Goal: Information Seeking & Learning: Learn about a topic

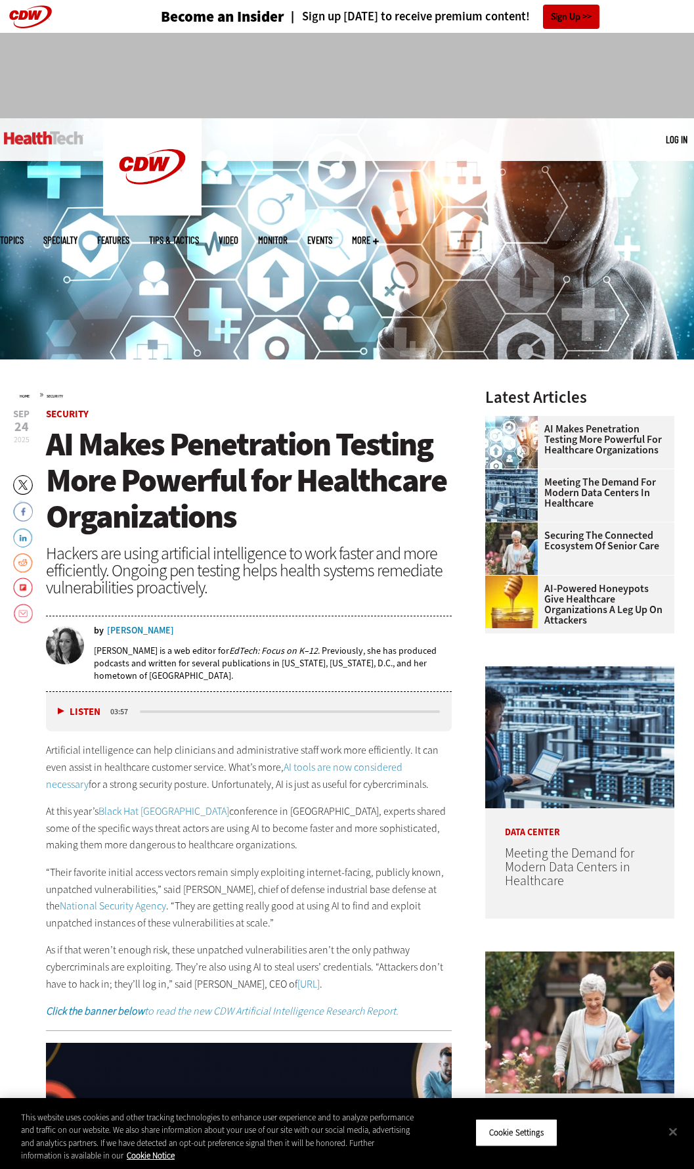
click at [249, 449] on span "AI Makes Penetration Testing More Powerful for Healthcare Organizations" at bounding box center [246, 480] width 401 height 116
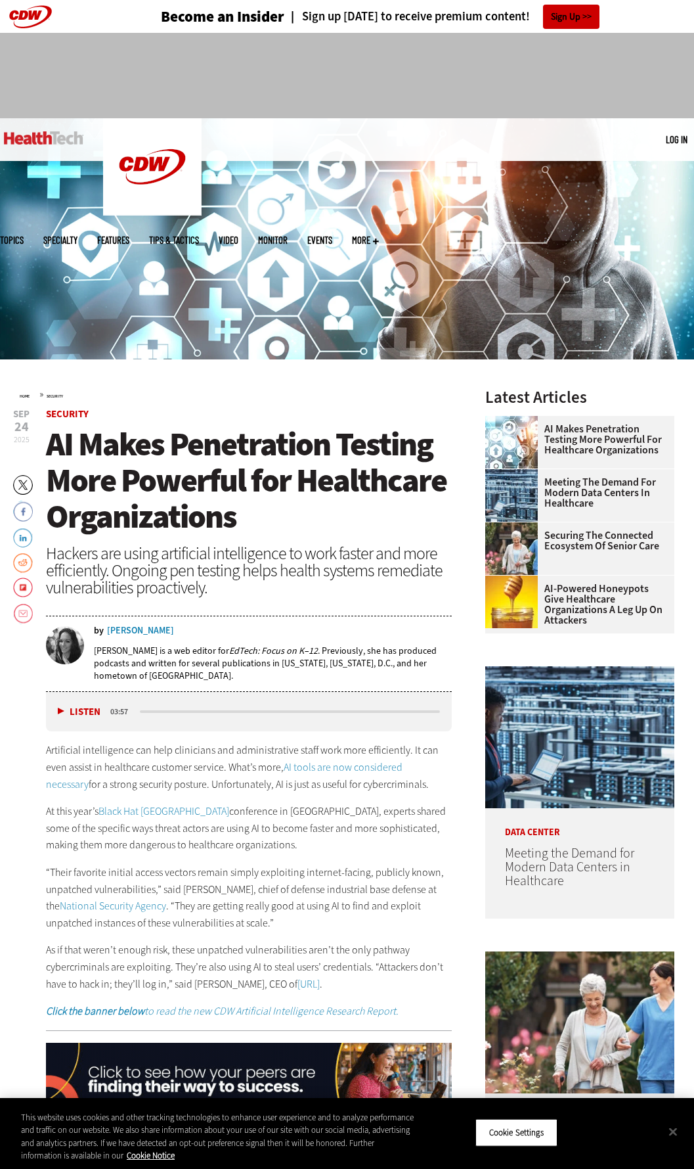
click at [249, 449] on span "AI Makes Penetration Testing More Powerful for Healthcare Organizations" at bounding box center [246, 480] width 401 height 116
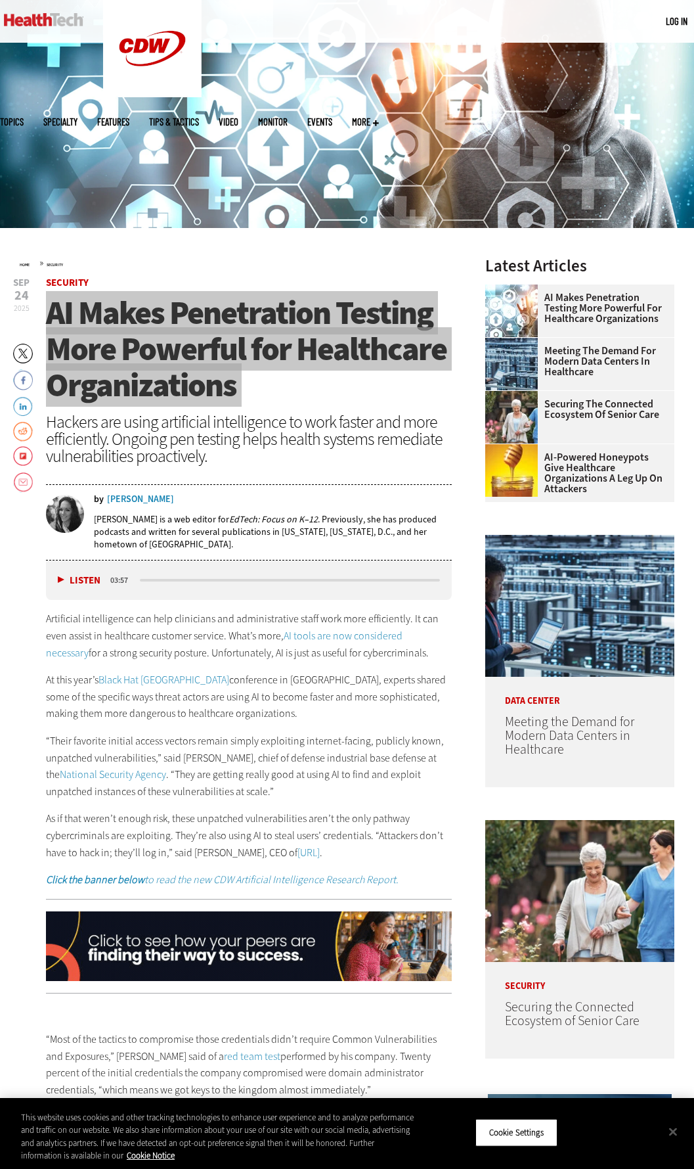
scroll to position [263, 0]
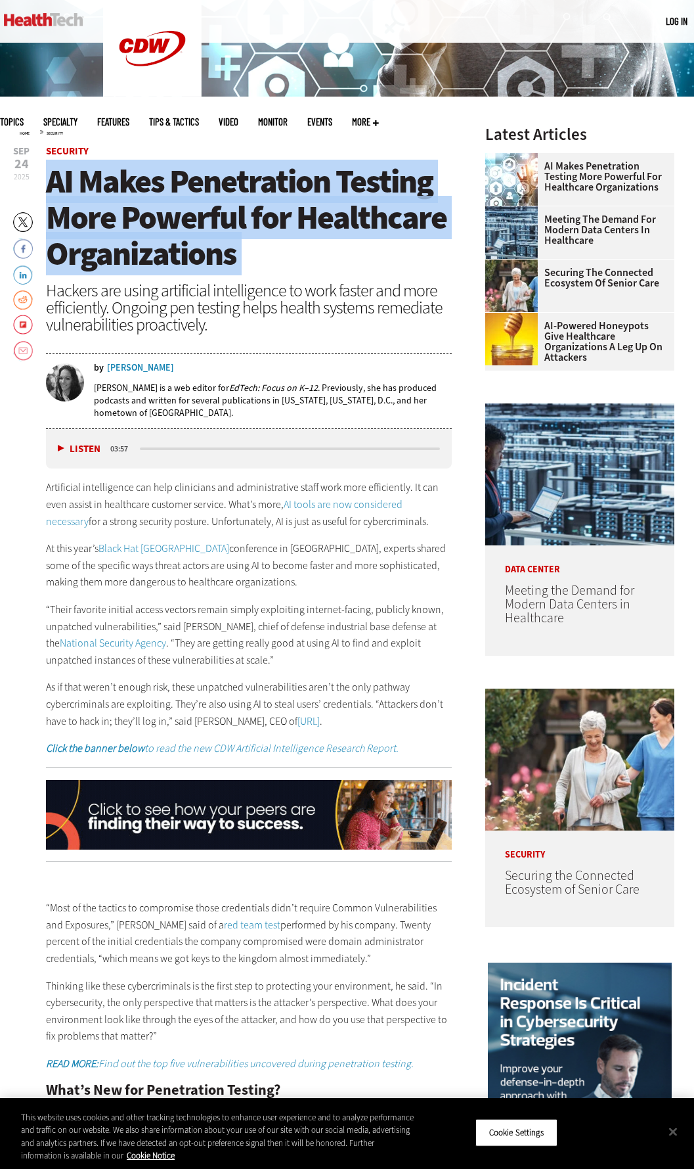
click at [40, 493] on article "[DATE] Twitter Facebook LinkedIn Reddit Flipboard Email Security AI Makes Penet…" at bounding box center [236, 1118] width 432 height 1945
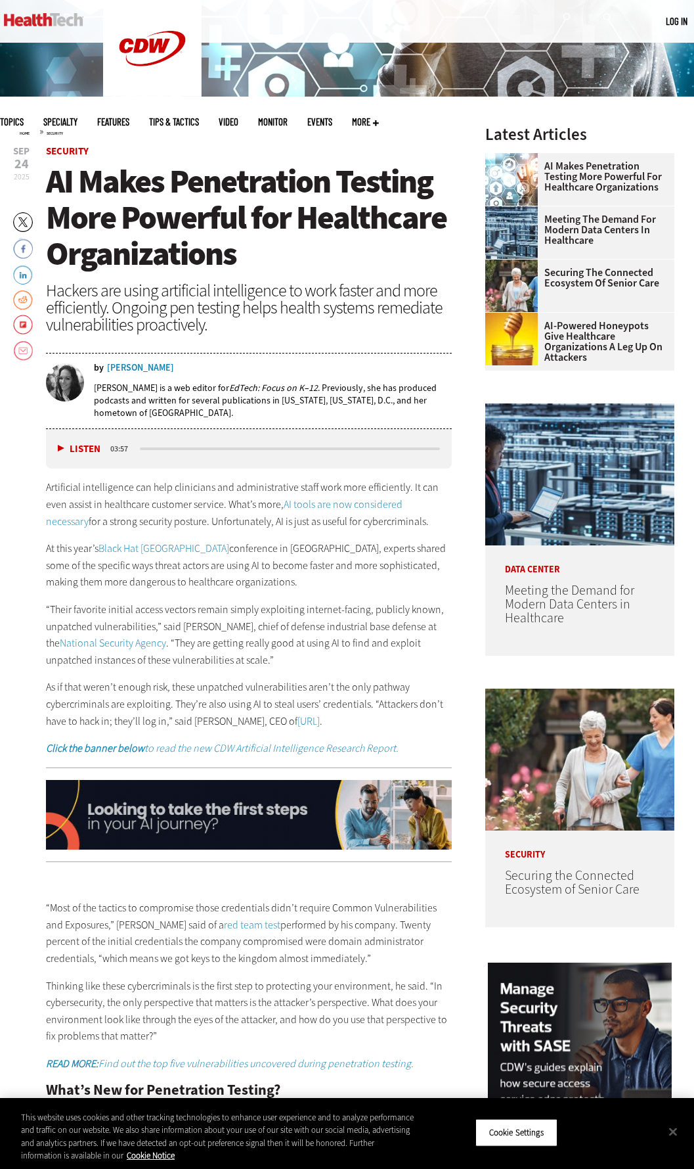
drag, startPoint x: 45, startPoint y: 491, endPoint x: 370, endPoint y: 717, distance: 396.0
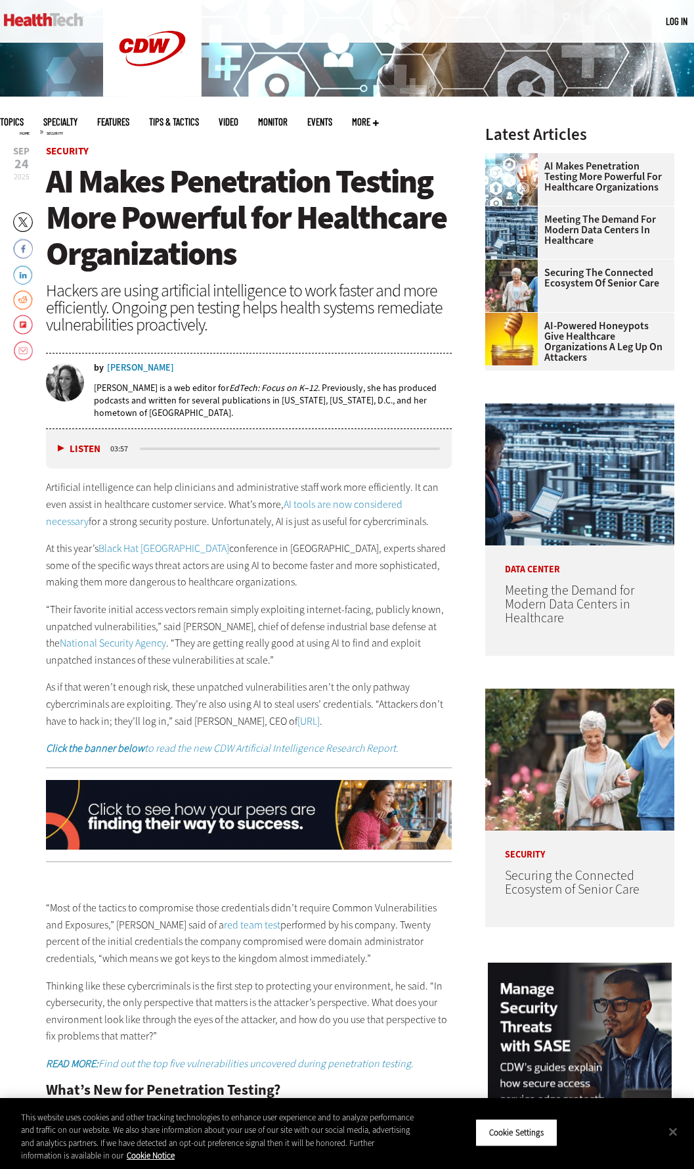
click at [370, 717] on article "[DATE] Twitter Facebook LinkedIn Reddit Flipboard Email Security AI Makes Penet…" at bounding box center [236, 1118] width 432 height 1945
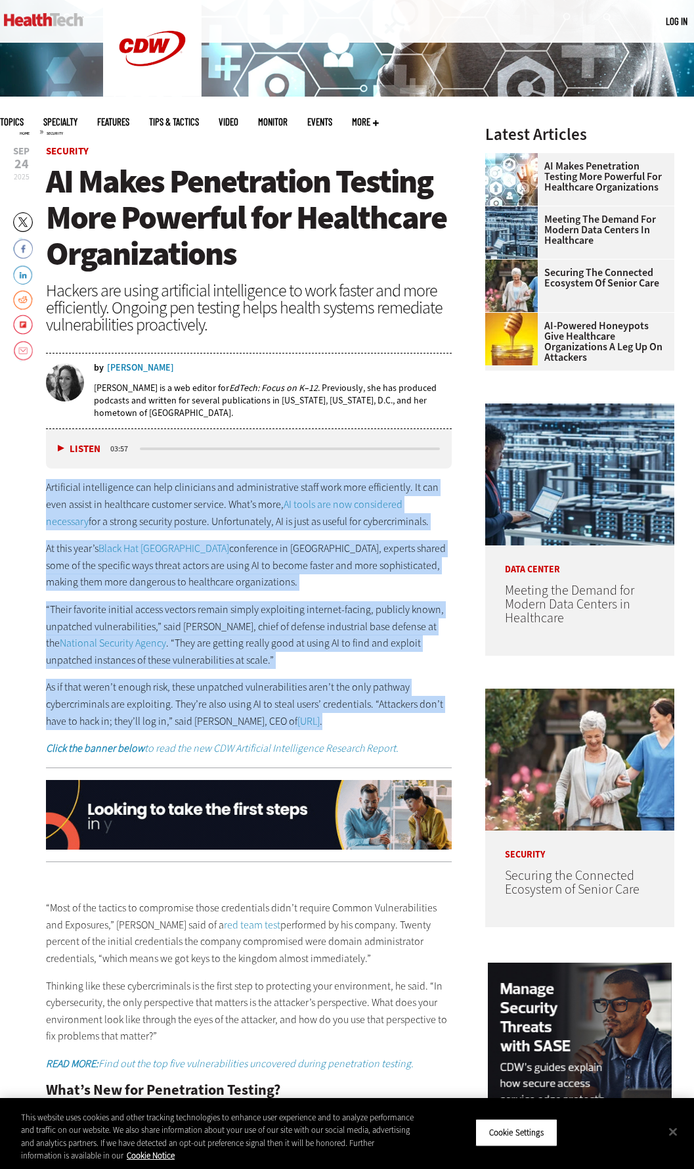
copy div "Loremipsum dolorsitamet con adip elitseddoe tem incididuntutla etdol magn aliq …"
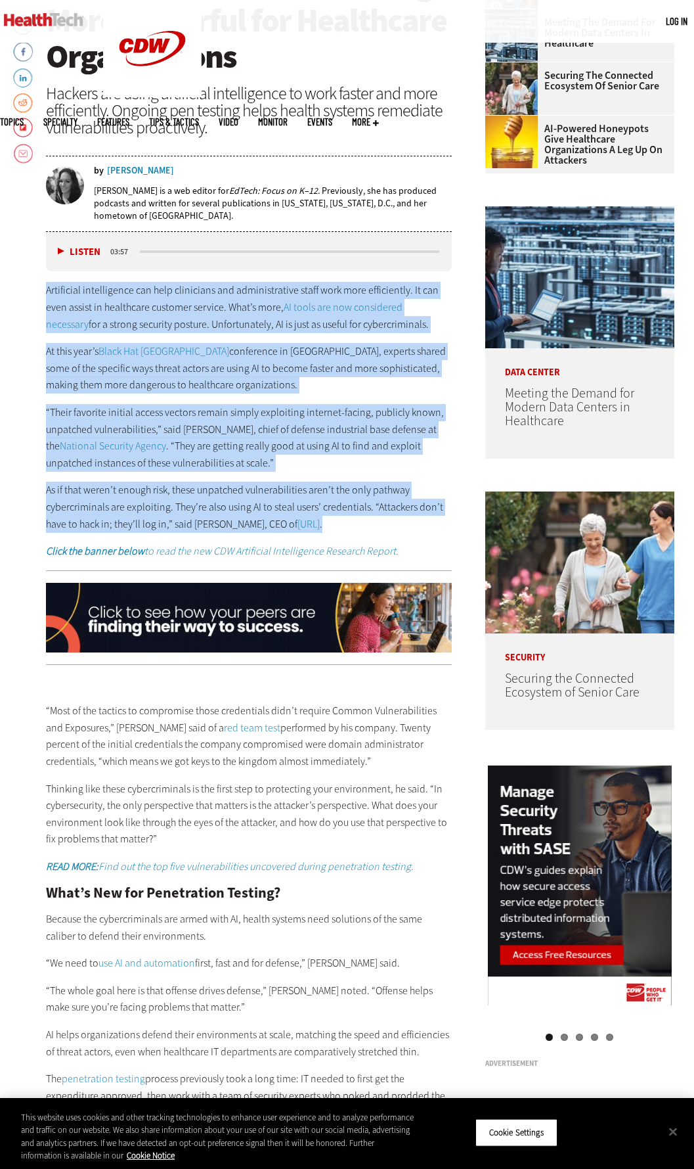
drag, startPoint x: 51, startPoint y: 711, endPoint x: 223, endPoint y: 836, distance: 212.6
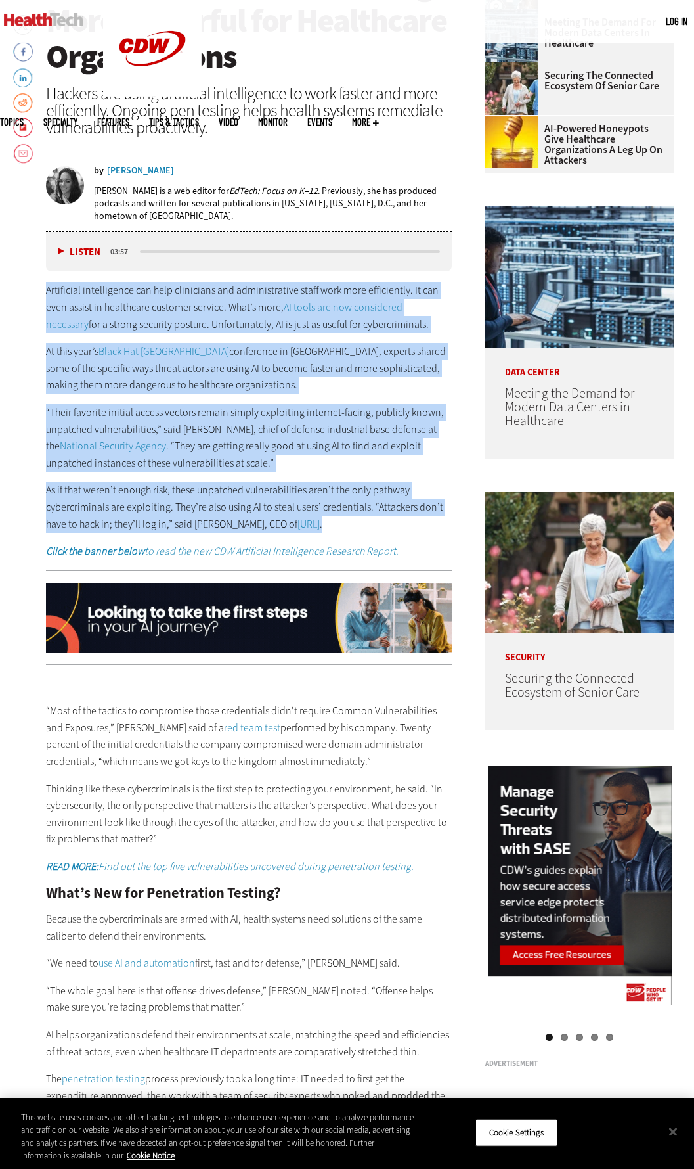
click at [223, 836] on div "“Most of the tactics to compromise those credentials didn’t require Common Vuln…" at bounding box center [249, 1030] width 406 height 710
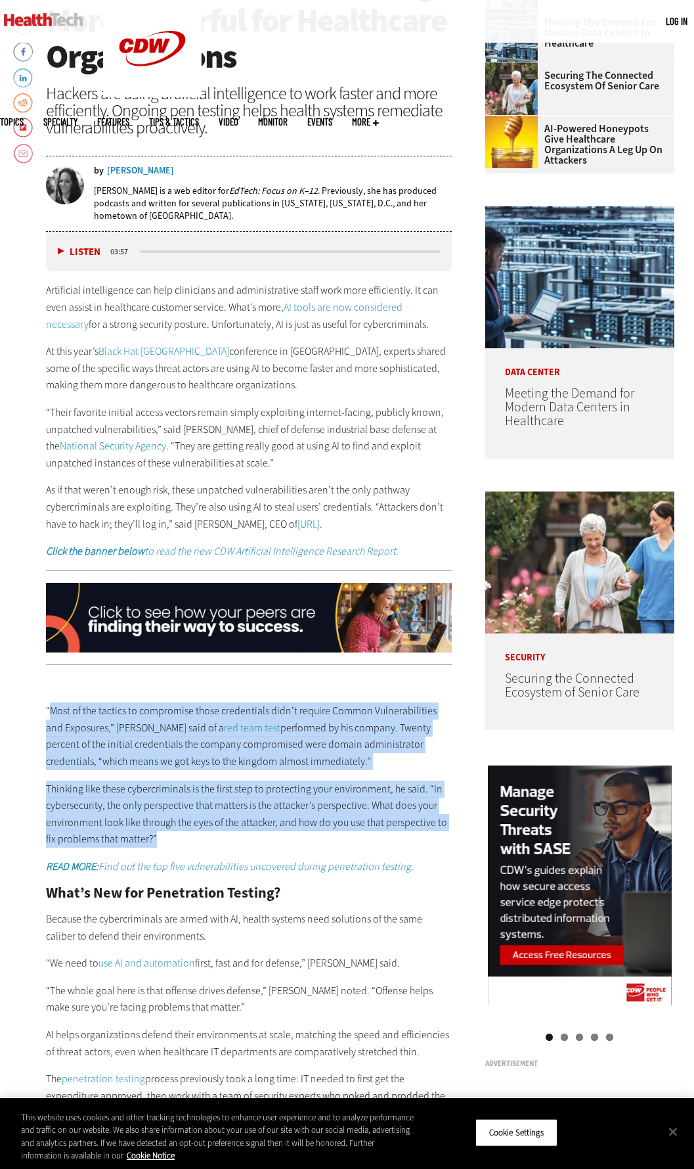
drag, startPoint x: 142, startPoint y: 819, endPoint x: 159, endPoint y: 841, distance: 28.1
click at [141, 819] on p "Thinking like these cybercriminals is the first step to protecting your environ…" at bounding box center [249, 813] width 406 height 67
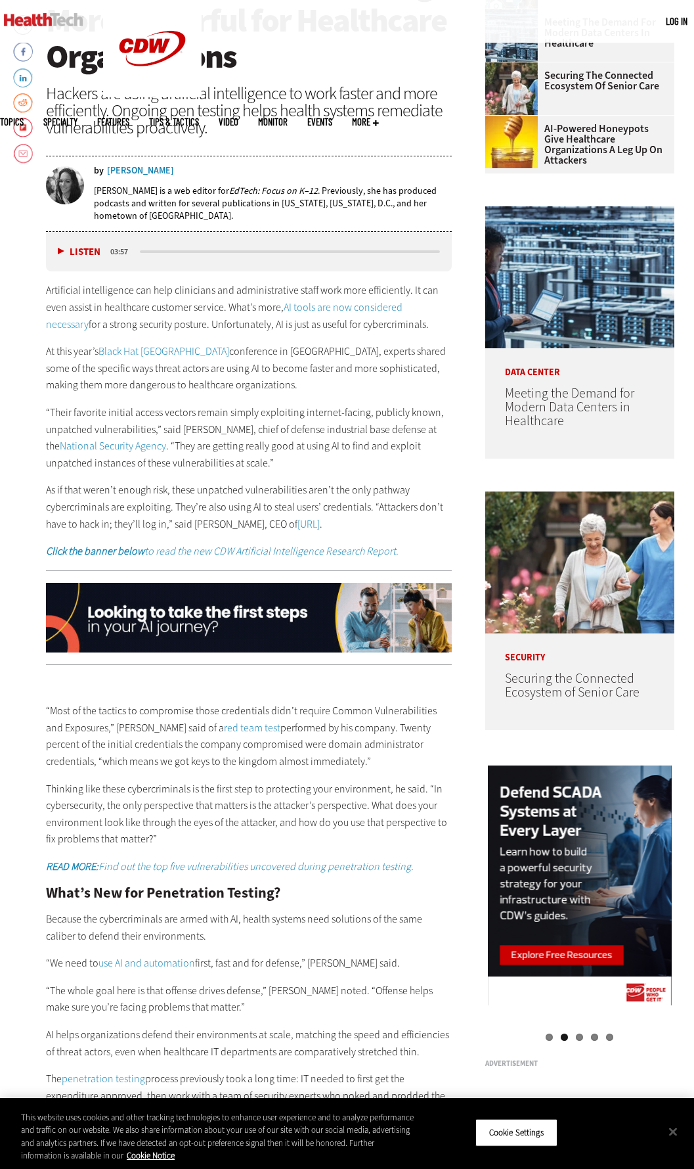
drag, startPoint x: 162, startPoint y: 842, endPoint x: 41, endPoint y: 708, distance: 180.5
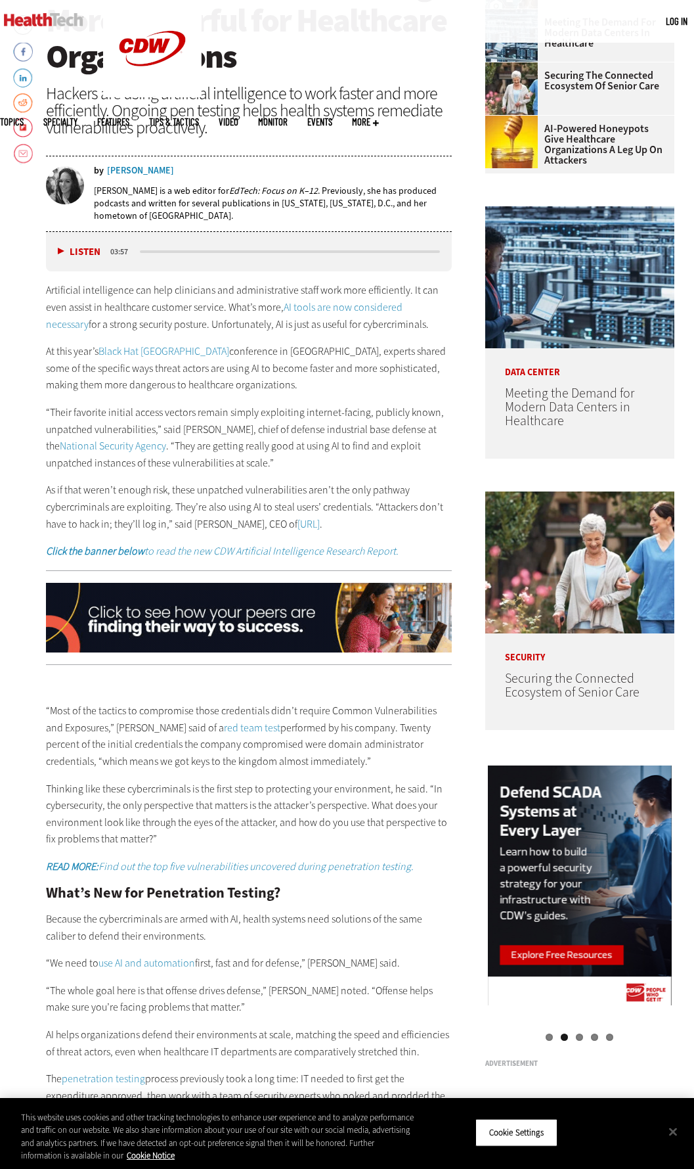
click at [41, 708] on article "[DATE] Twitter Facebook LinkedIn Reddit Flipboard Email Security AI Makes Penet…" at bounding box center [236, 921] width 432 height 1945
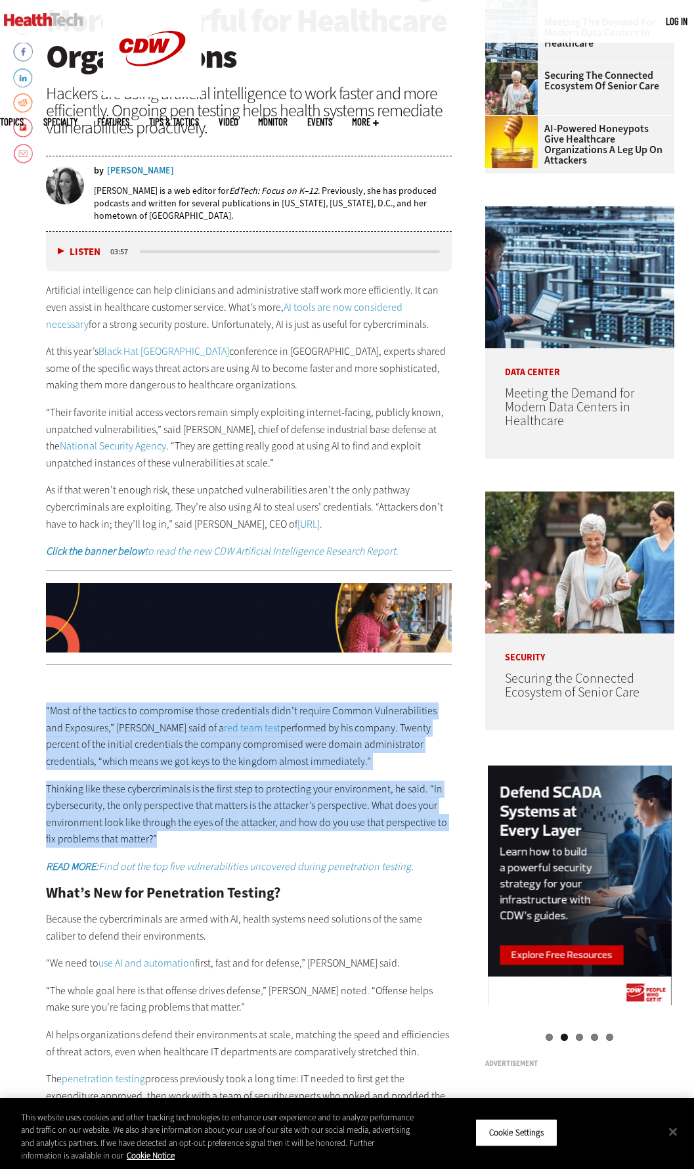
scroll to position [723, 0]
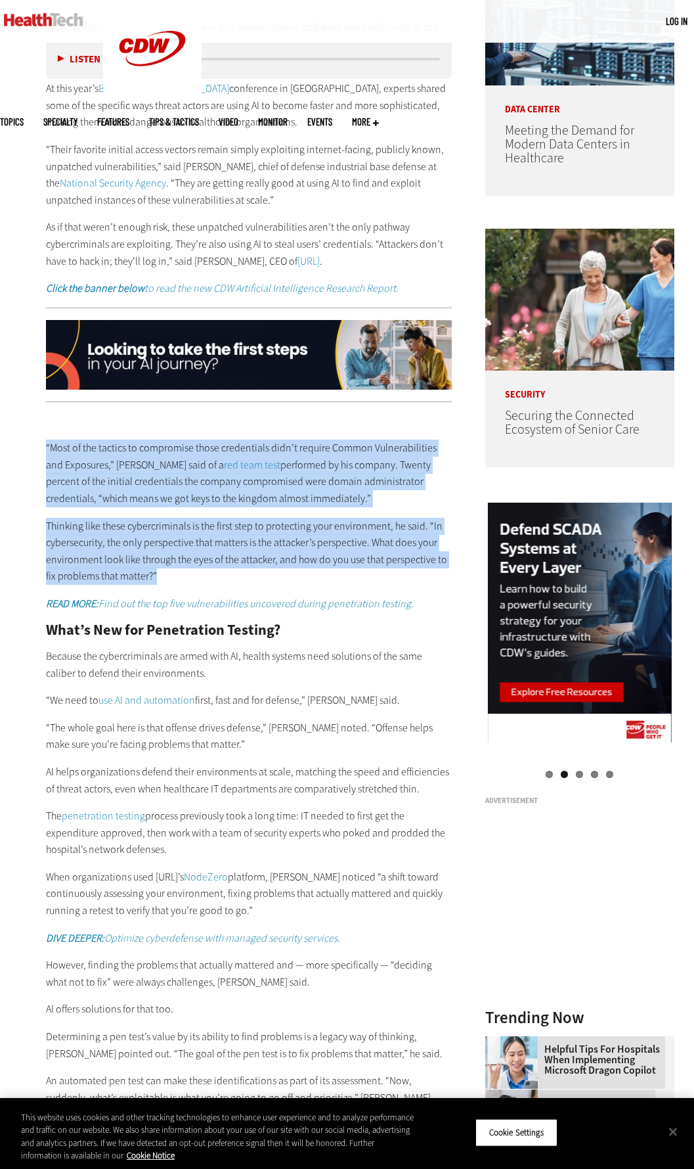
drag, startPoint x: 53, startPoint y: 649, endPoint x: 50, endPoint y: 641, distance: 8.9
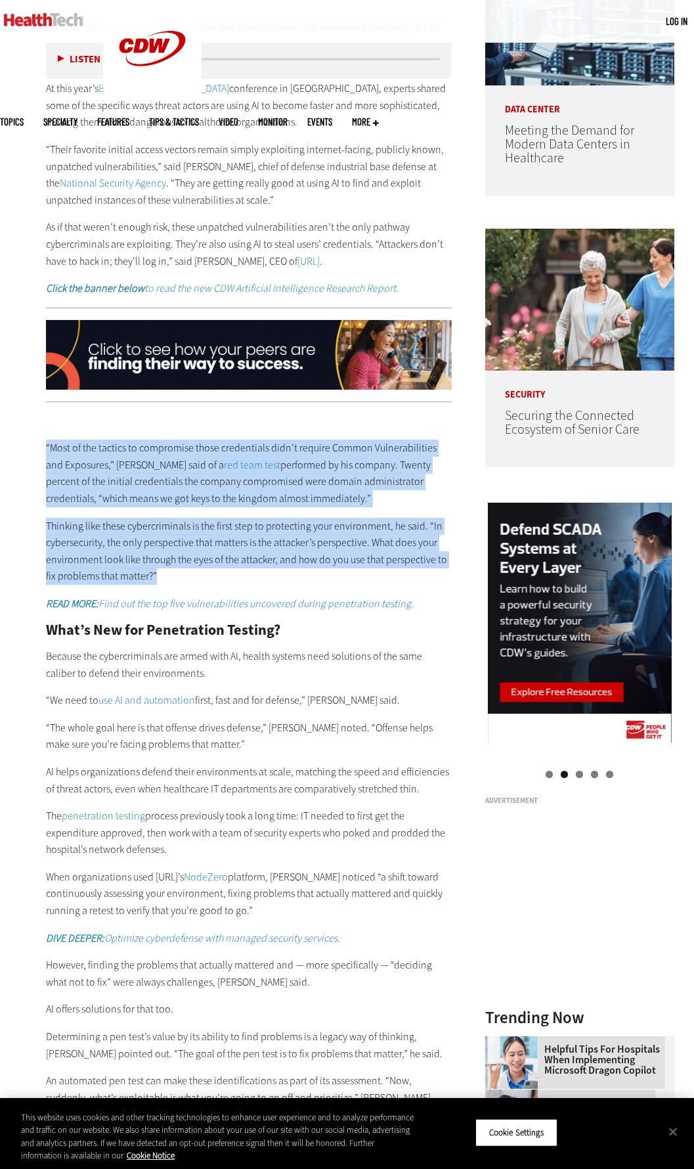
click at [50, 641] on div "“Most of the tactics to compromise those credentials didn’t require Common Vuln…" at bounding box center [249, 768] width 406 height 710
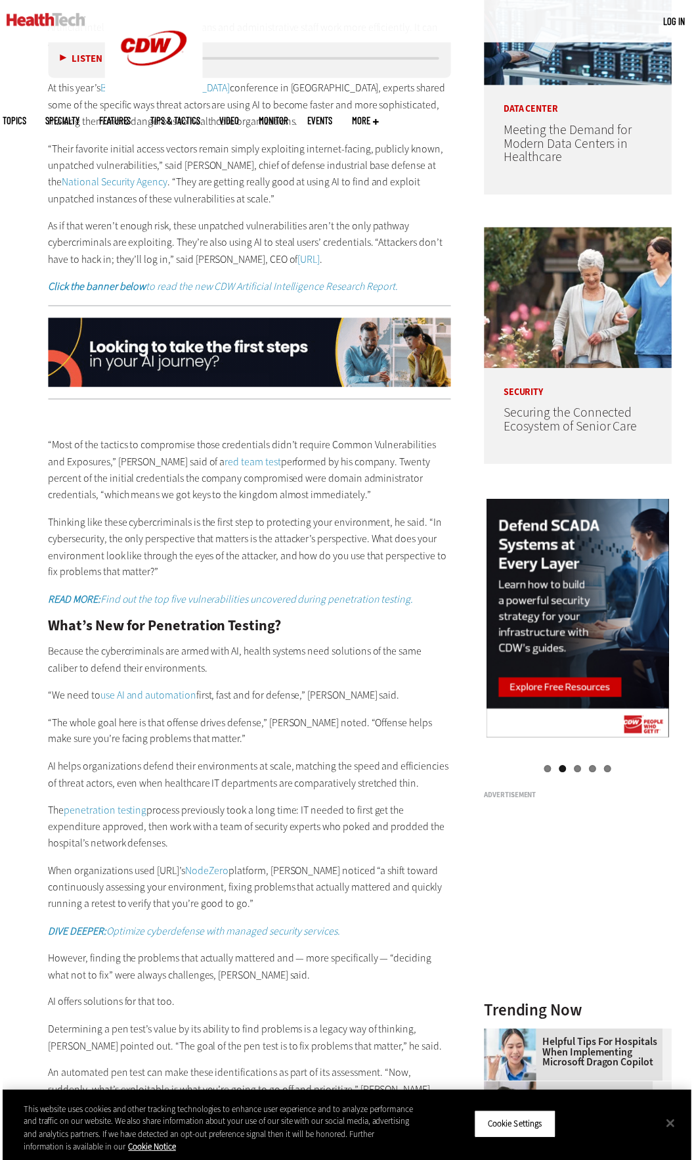
scroll to position [985, 0]
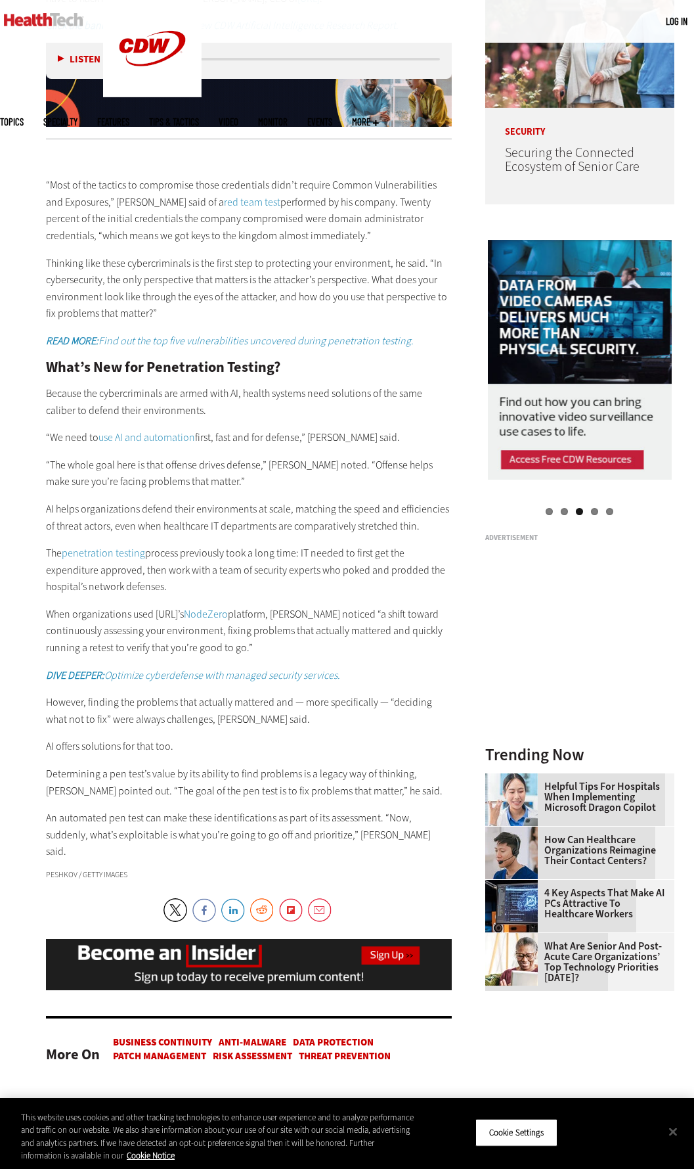
drag, startPoint x: 46, startPoint y: 633, endPoint x: 420, endPoint y: 839, distance: 426.9
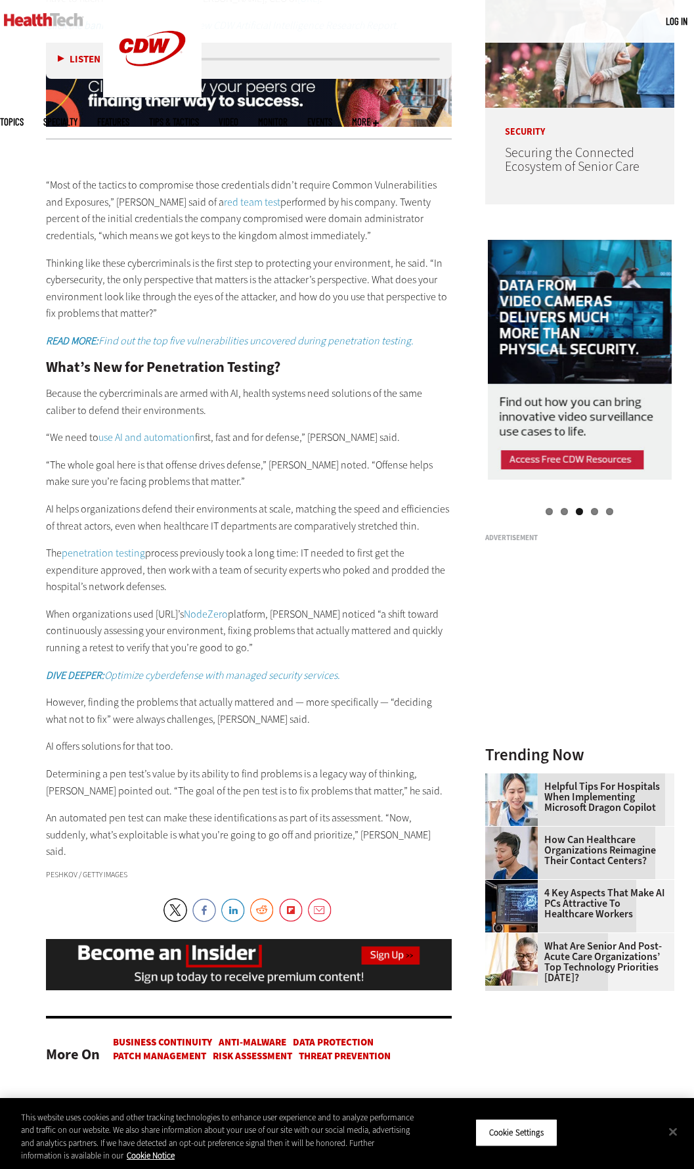
click at [420, 839] on div "“Most of the tactics to compromise those credentials didn’t require Common Vuln…" at bounding box center [249, 505] width 406 height 710
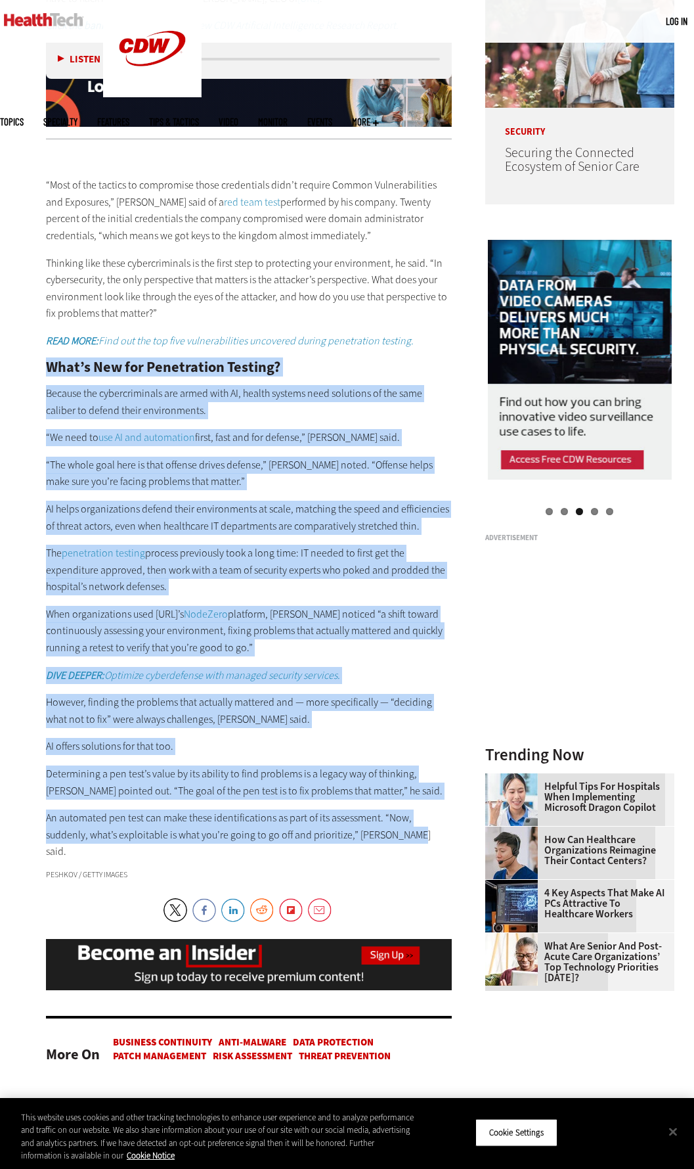
copy div "Lore’i Dol sit Ametconsect Adipisc? Elitsed doe temporincididu utl etdol magn A…"
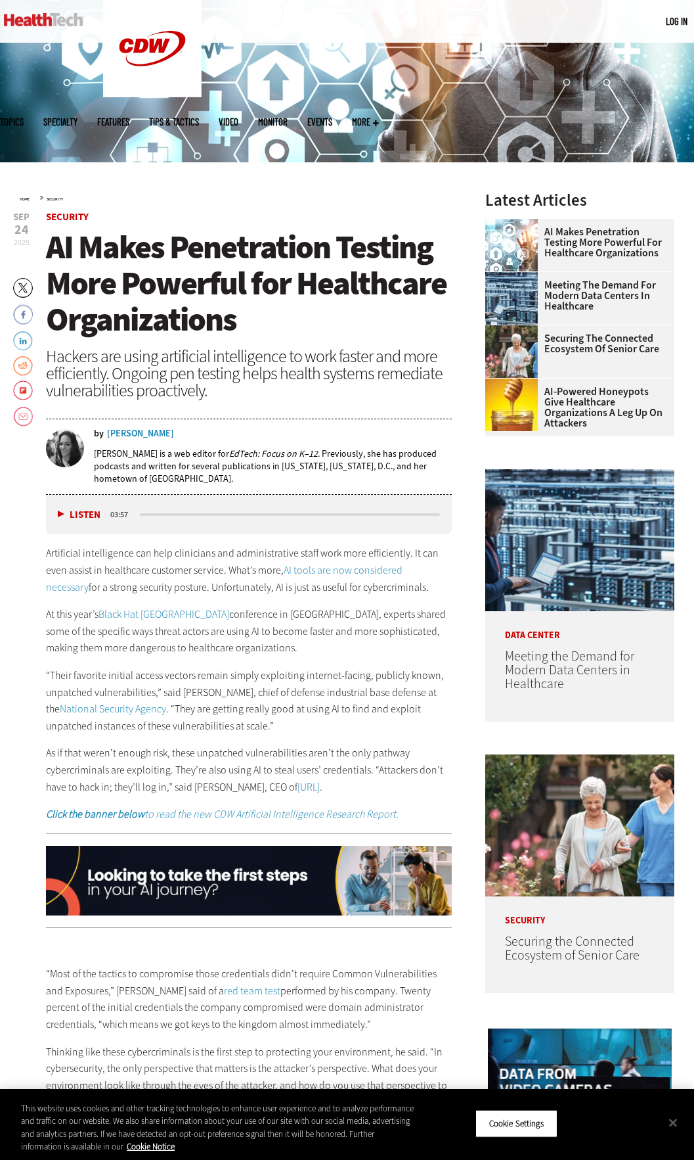
scroll to position [0, 0]
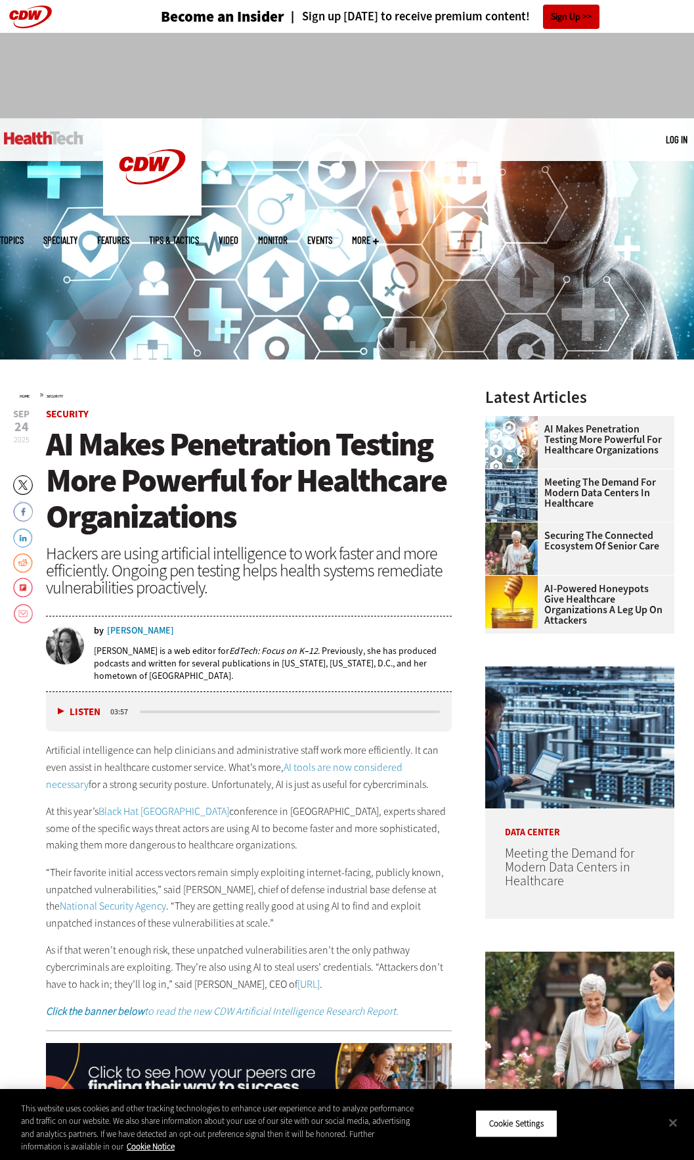
drag, startPoint x: 241, startPoint y: 524, endPoint x: 54, endPoint y: 456, distance: 199.1
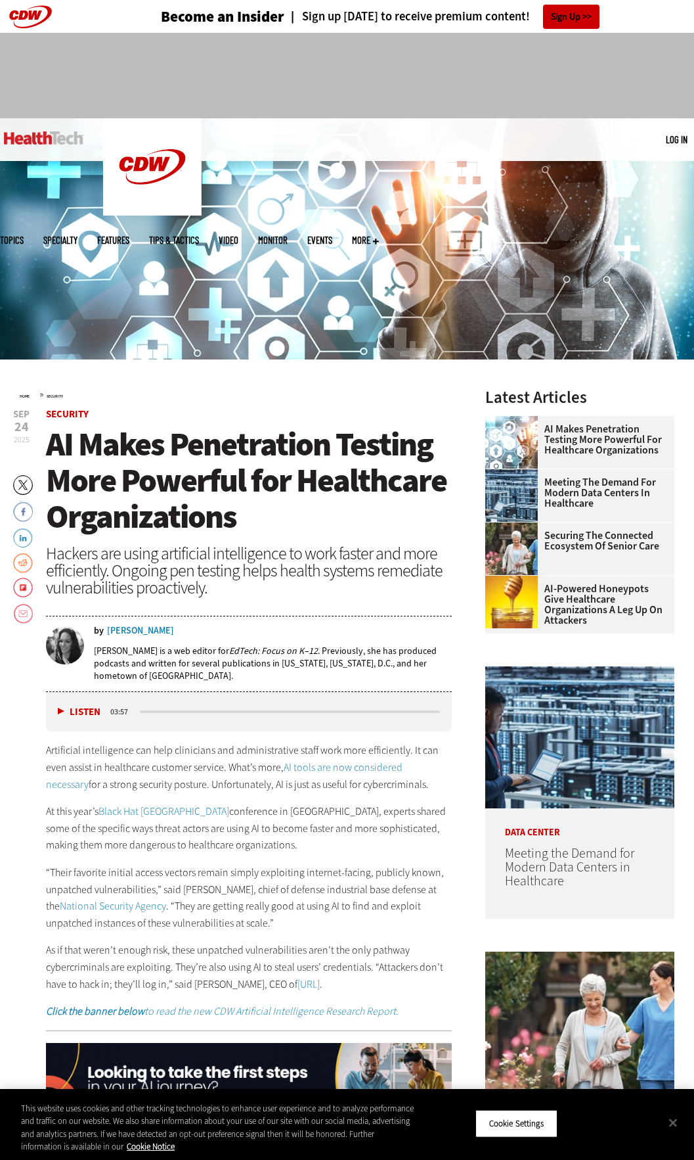
click at [54, 456] on h1 "AI Makes Penetration Testing More Powerful for Healthcare Organizations" at bounding box center [249, 480] width 406 height 108
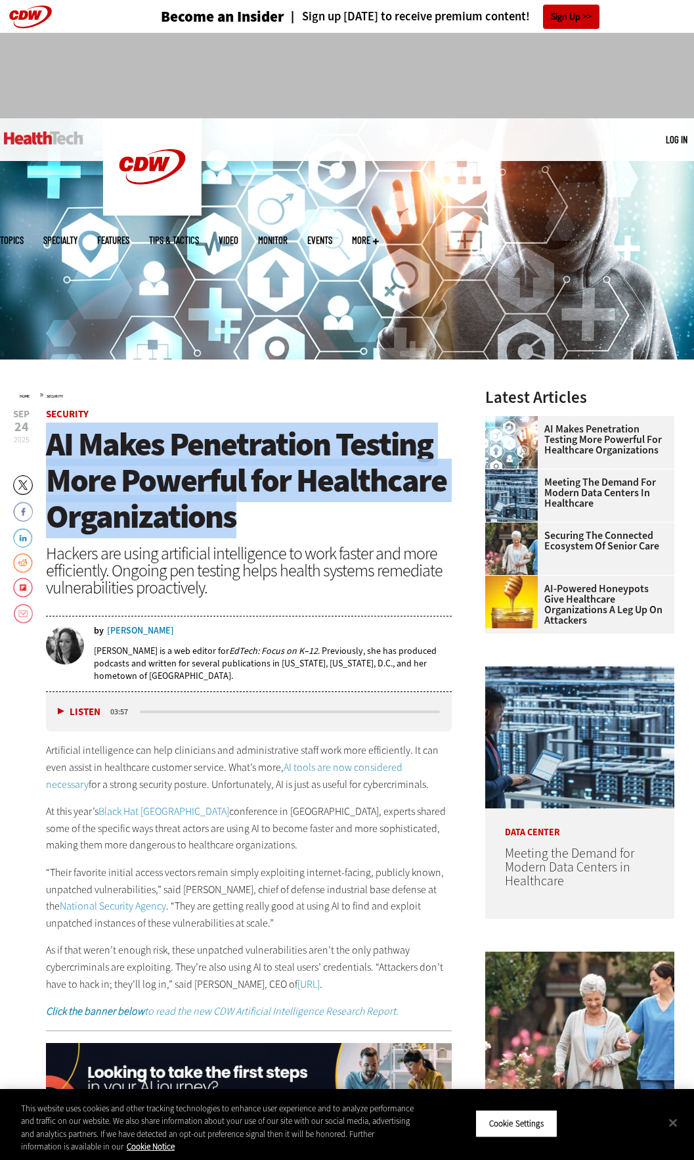
copy span "AI Makes Penetration Testing More Powerful for Healthcare Organizations"
